Goal: Transaction & Acquisition: Purchase product/service

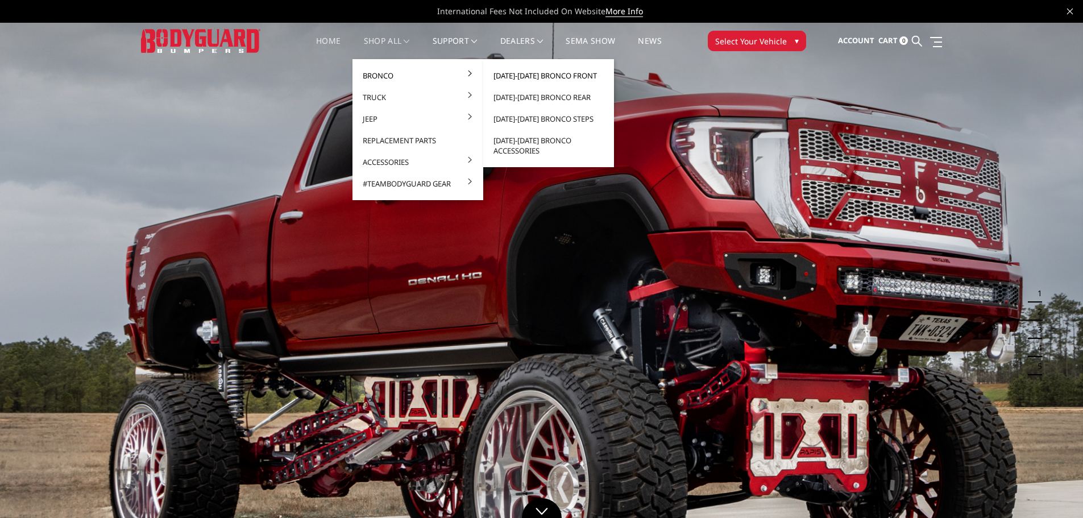
click at [570, 73] on link "[DATE]-[DATE] Bronco Front" at bounding box center [549, 76] width 122 height 22
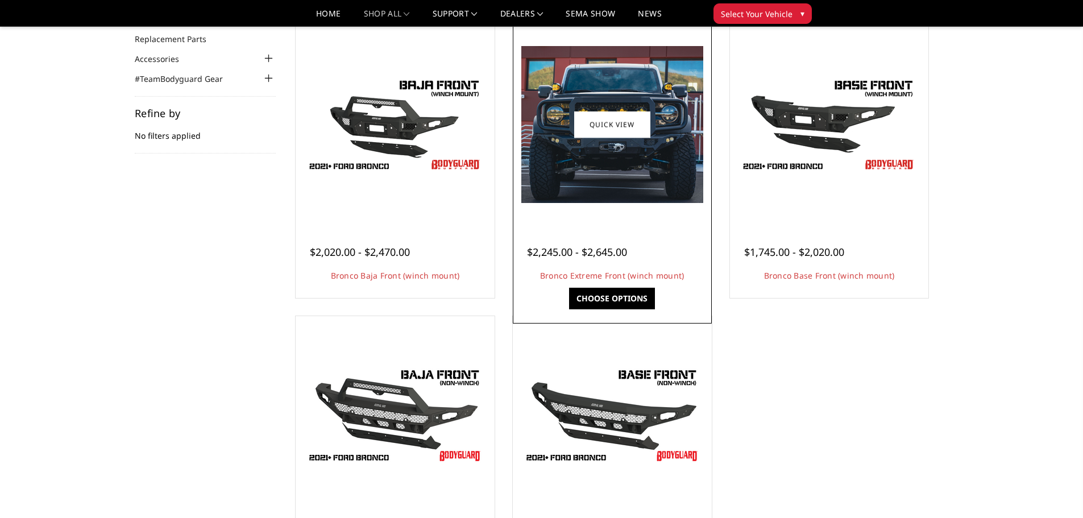
scroll to position [114, 0]
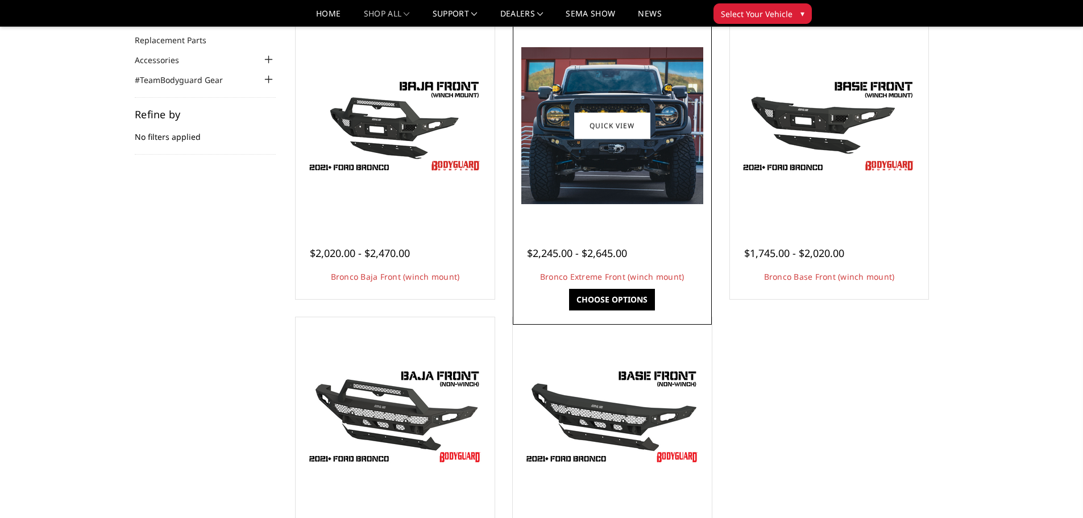
click at [664, 99] on img at bounding box center [612, 125] width 182 height 157
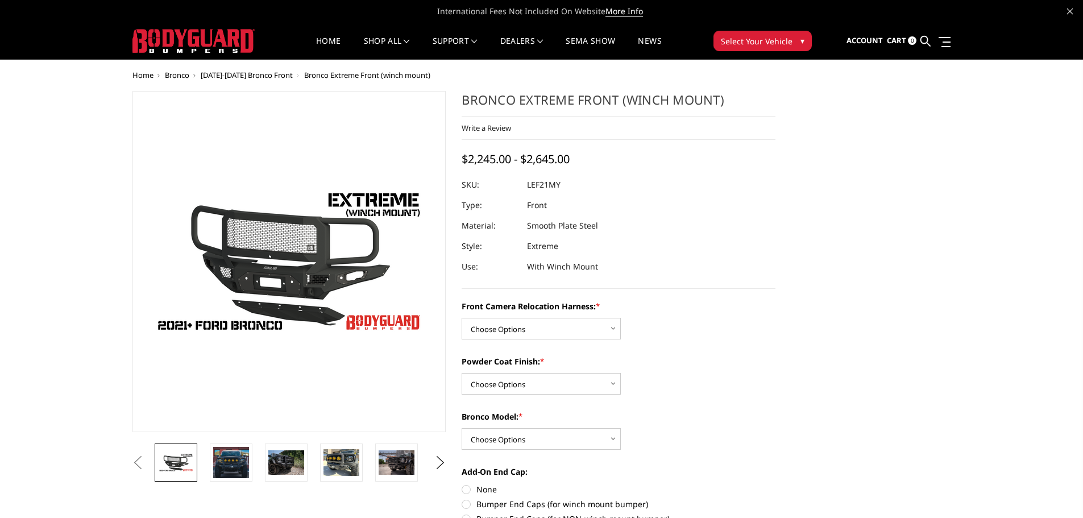
click at [550, 188] on dd "LEF21MY" at bounding box center [544, 184] width 34 height 20
copy dd "LEF21MY"
click at [325, 35] on nav "Home shop all Bronco [DATE]-[DATE] Bronco Front [DATE]-[DATE] Bronco Rear [DATE…" at bounding box center [489, 41] width 435 height 36
click at [324, 38] on link "Home" at bounding box center [328, 48] width 24 height 22
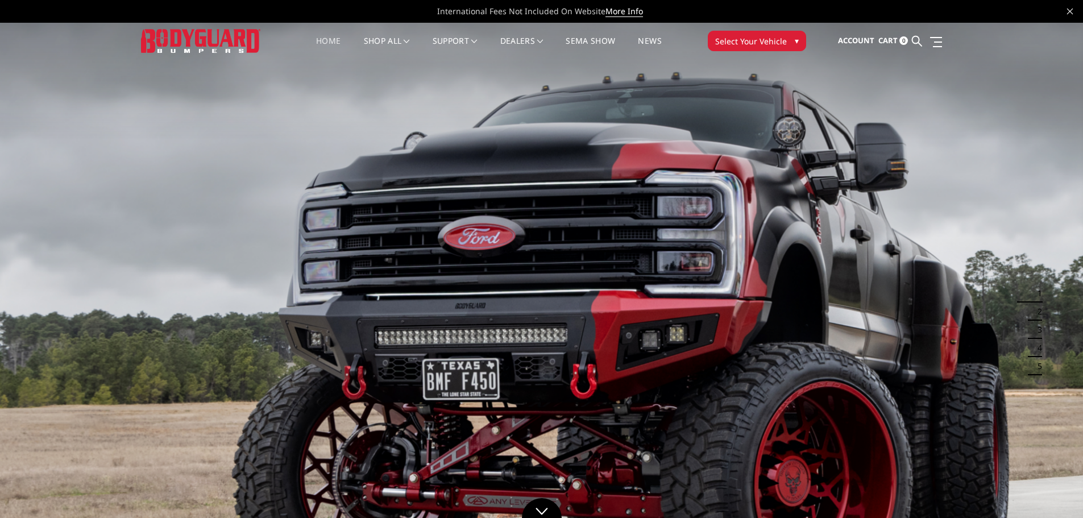
click at [735, 45] on span "Select Your Vehicle" at bounding box center [751, 41] width 72 height 12
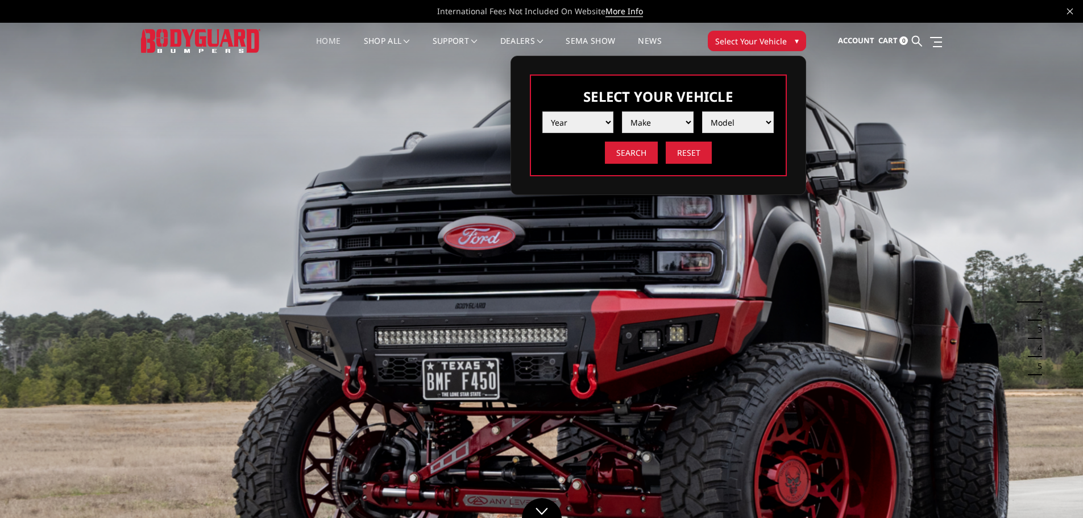
click at [585, 121] on select "Year 2025 2024 2023 2022 2021 2020 2019 2018 2017 2016 2015 2014 2013 2012 2011…" at bounding box center [578, 122] width 72 height 22
select select "yr_2024"
click at [542, 111] on select "Year 2025 2024 2023 2022 2021 2020 2019 2018 2017 2016 2015 2014 2013 2012 2011…" at bounding box center [578, 122] width 72 height 22
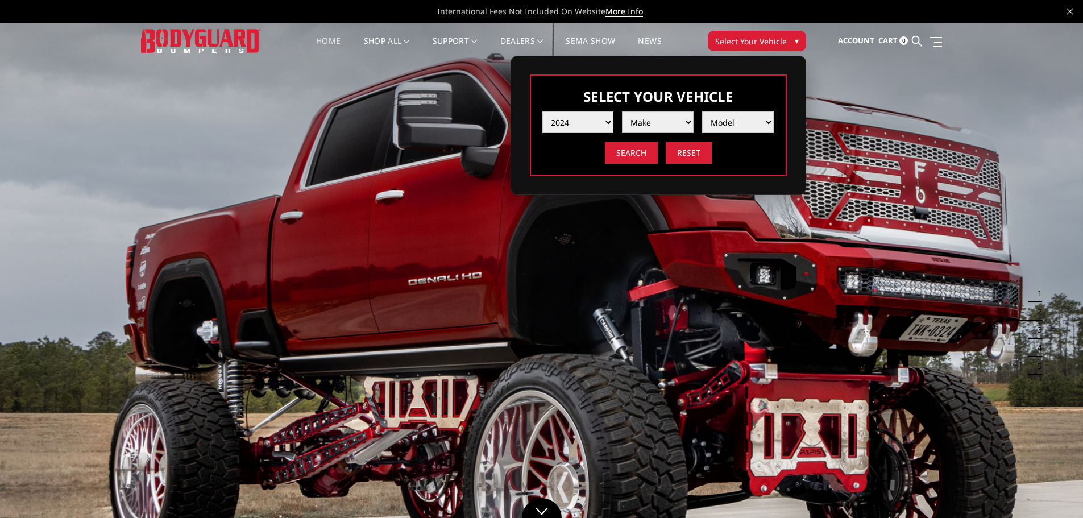
click at [666, 127] on select "Make Chevrolet Ford GMC Ram Toyota" at bounding box center [658, 122] width 72 height 22
select select "mk_ford"
click at [622, 111] on select "Make Chevrolet Ford GMC Ram Toyota" at bounding box center [658, 122] width 72 height 22
click at [733, 126] on select "Model F150 F150 Raptor F250 / F350 F450 F550" at bounding box center [738, 122] width 72 height 22
select select "md_f250-f350"
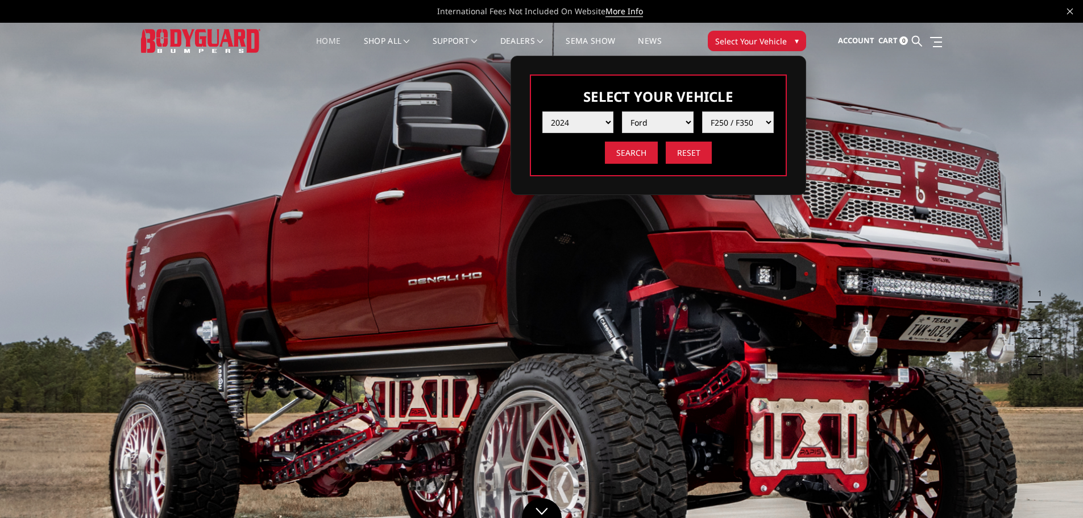
click at [702, 111] on select "Model F150 F150 Raptor F250 / F350 F450 F550" at bounding box center [738, 122] width 72 height 22
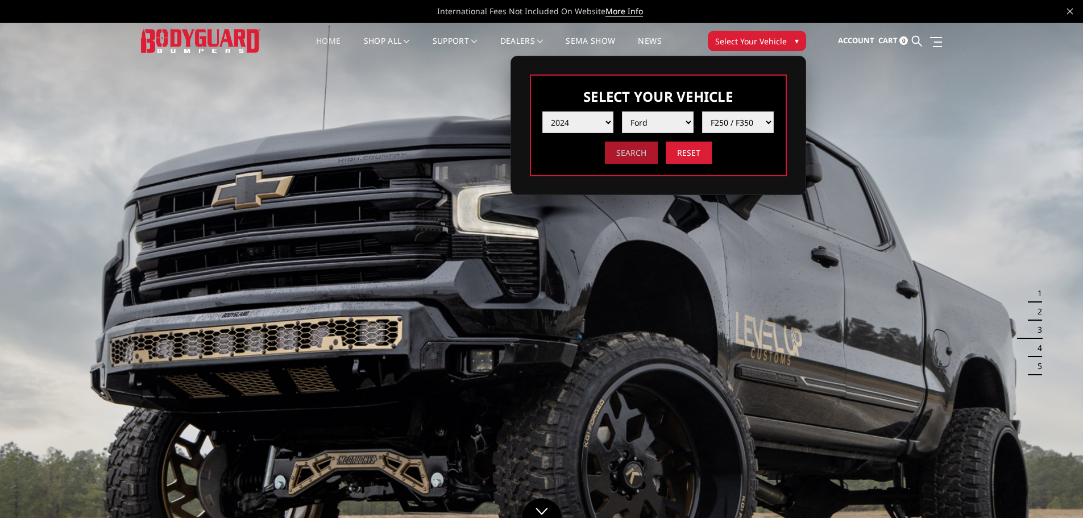
click at [635, 156] on input "Search" at bounding box center [631, 153] width 53 height 22
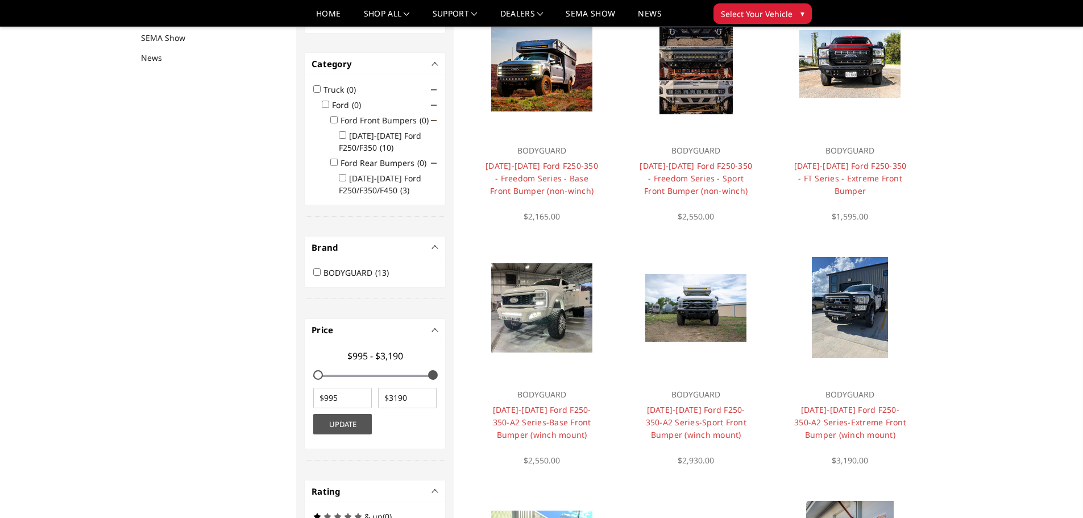
scroll to position [148, 0]
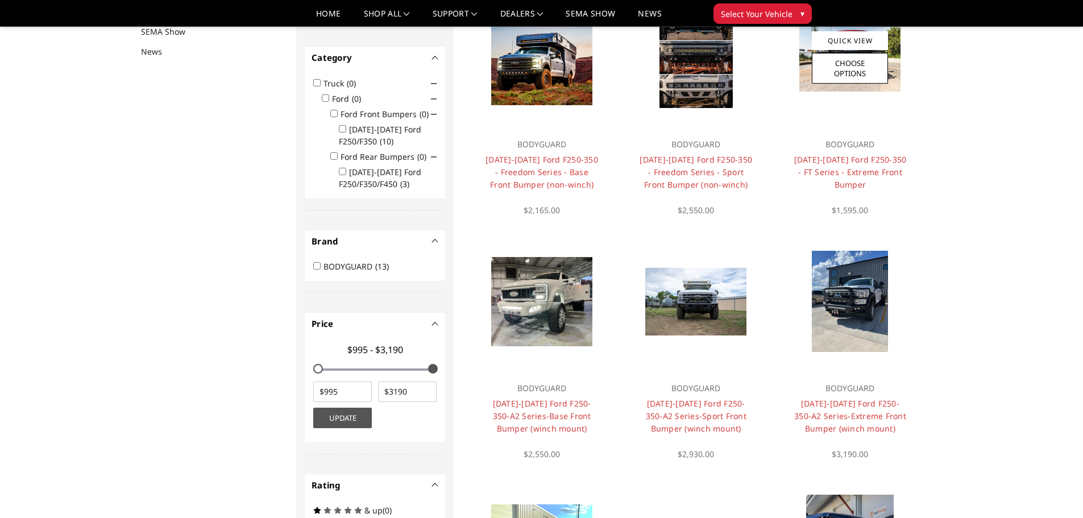
click at [802, 85] on img at bounding box center [849, 58] width 101 height 68
